Goal: Information Seeking & Learning: Learn about a topic

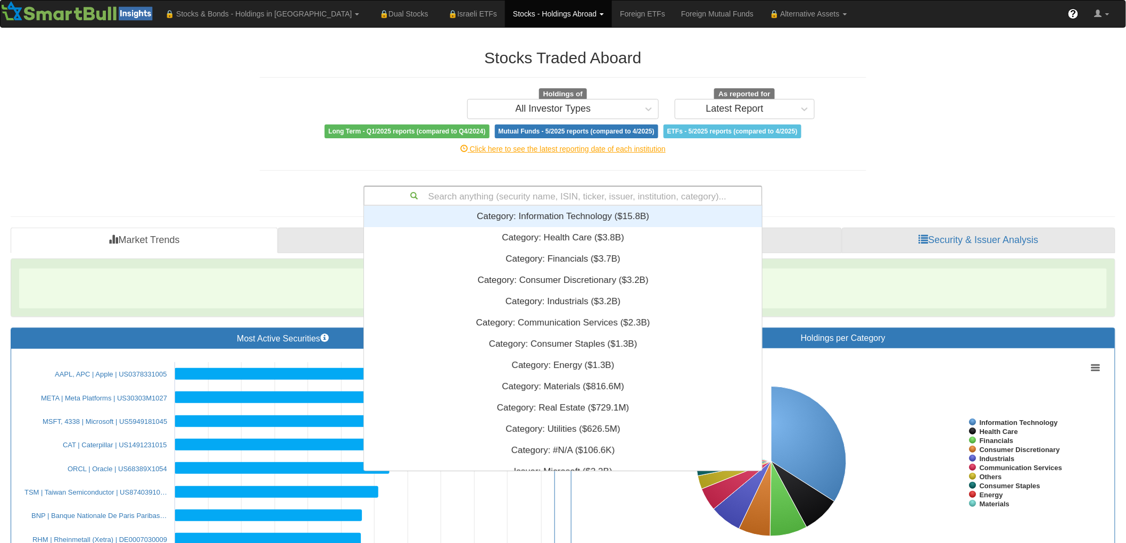
click at [552, 187] on div "Search anything (security name, ISIN, ticker, issuer, institution, category)..." at bounding box center [563, 196] width 397 height 18
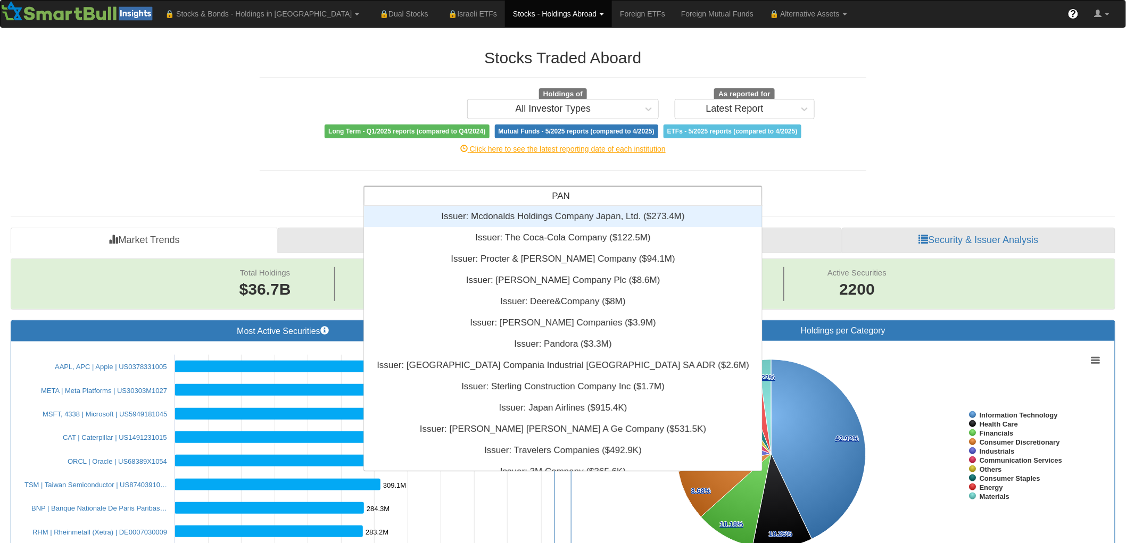
scroll to position [9, 9]
type input "PANW"
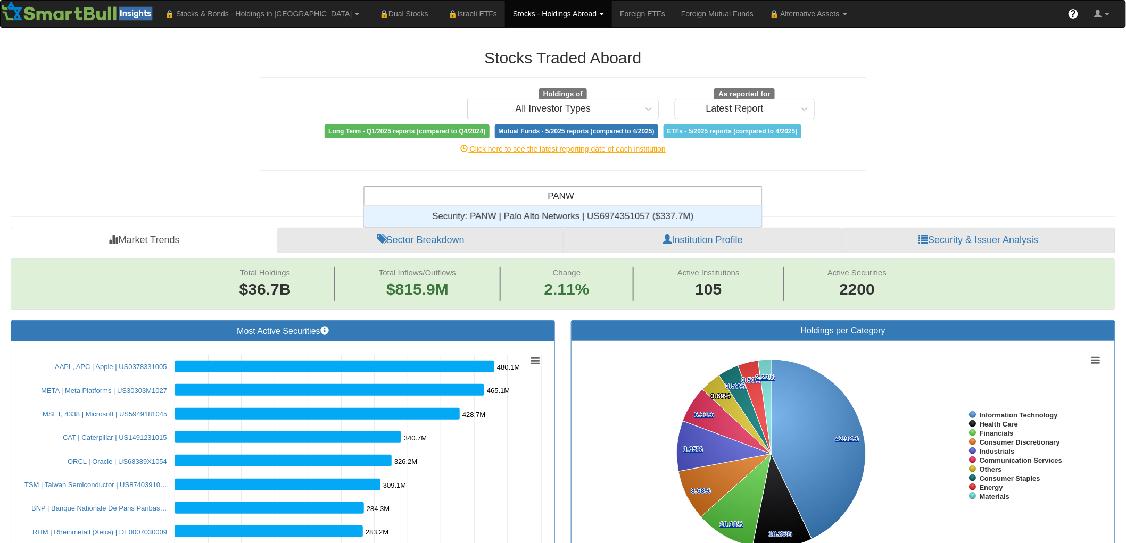
click at [554, 214] on div "Security: ‎PANW | Palo Alto Networks | US6974351057 ‎($337.7M)‏" at bounding box center [563, 216] width 398 height 21
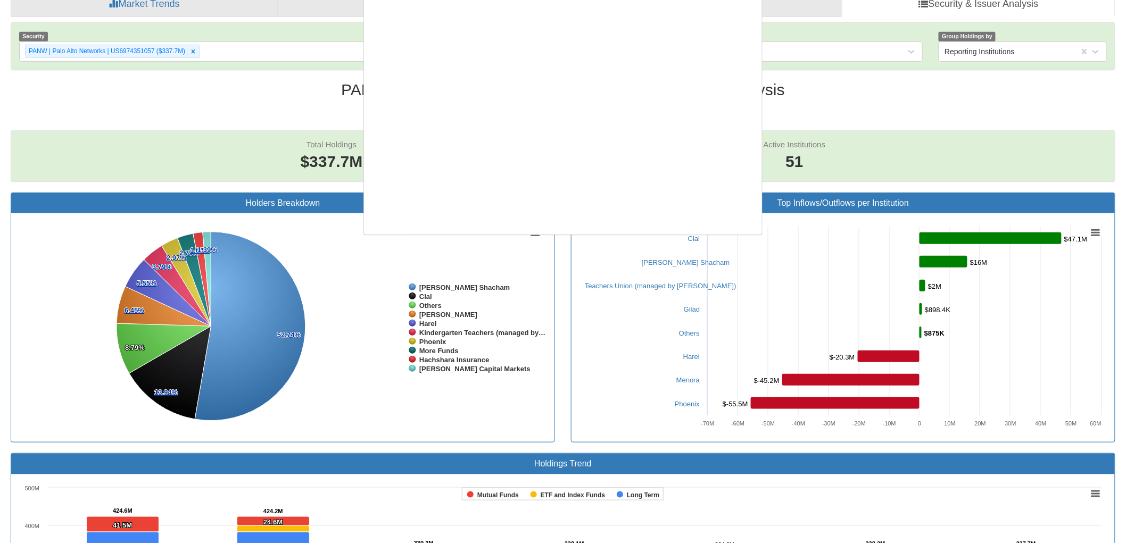
scroll to position [256, 389]
